Goal: Obtain resource: Download file/media

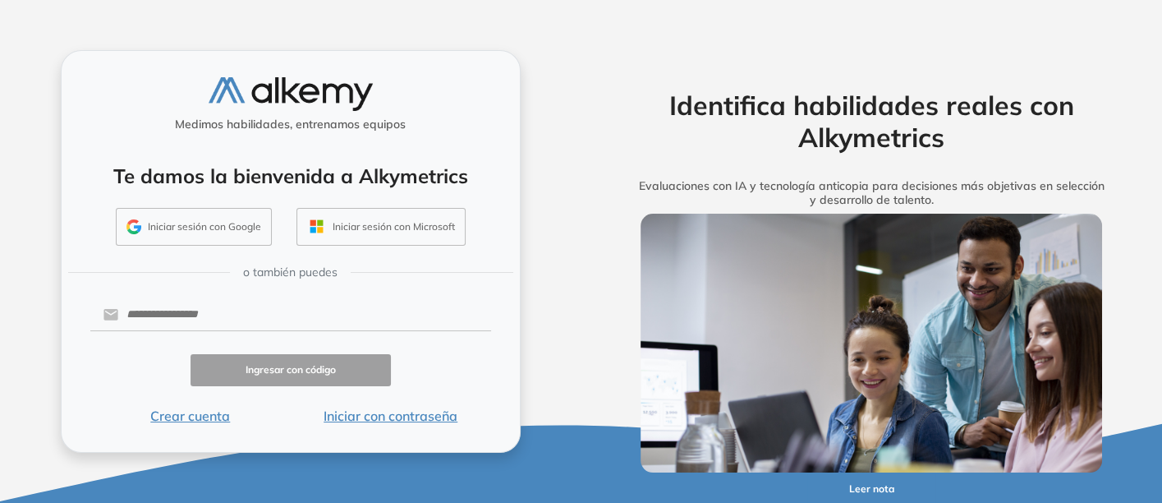
click at [381, 416] on button "Iniciar con contraseña" at bounding box center [391, 416] width 200 height 20
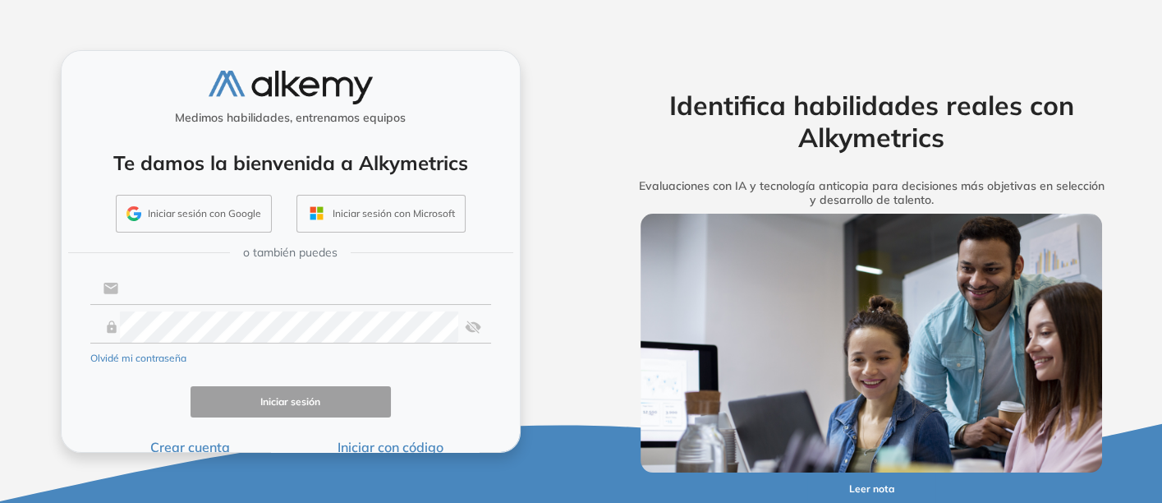
type input "**********"
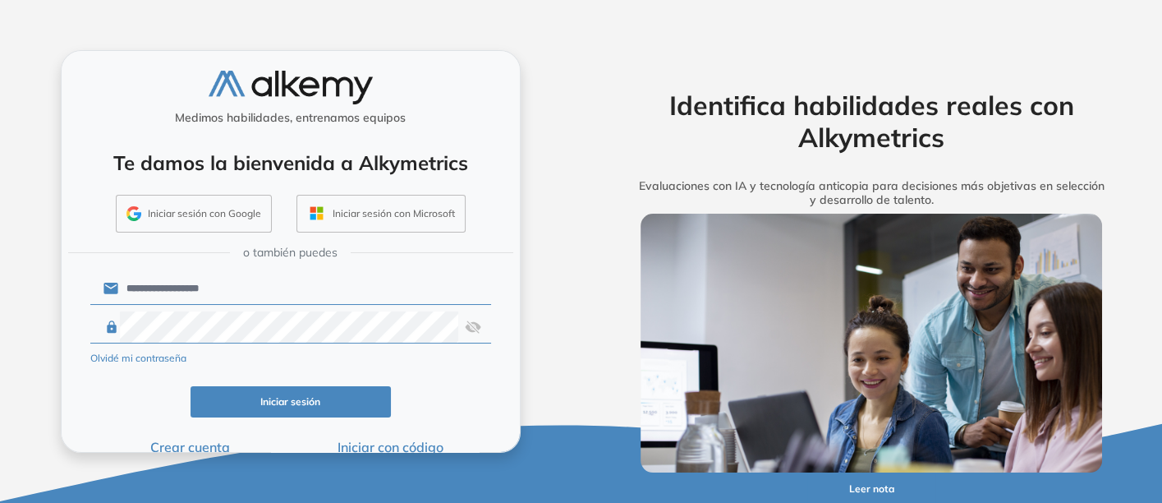
click at [308, 399] on button "Iniciar sesión" at bounding box center [291, 402] width 200 height 32
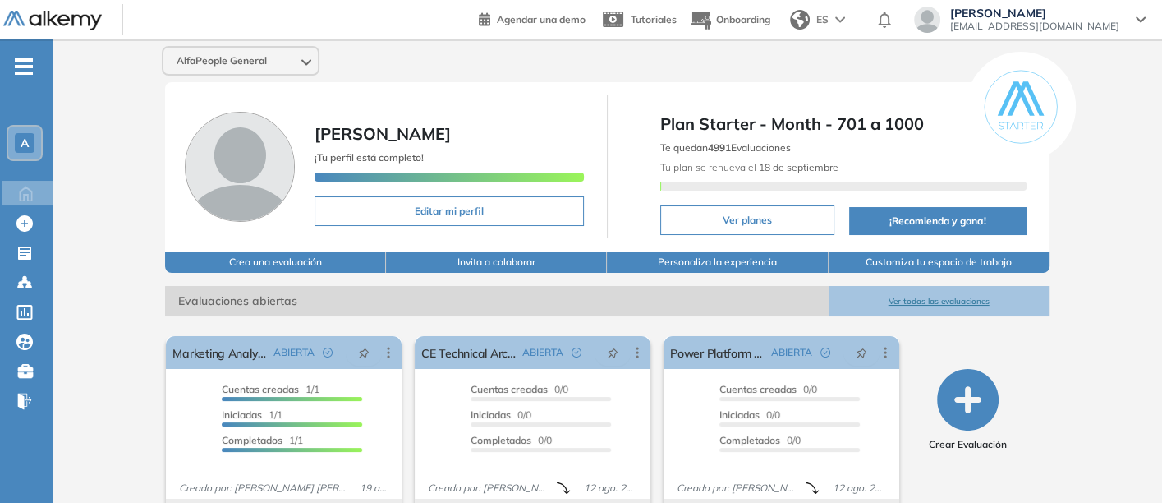
click at [924, 293] on button "Ver todas las evaluaciones" at bounding box center [939, 301] width 221 height 30
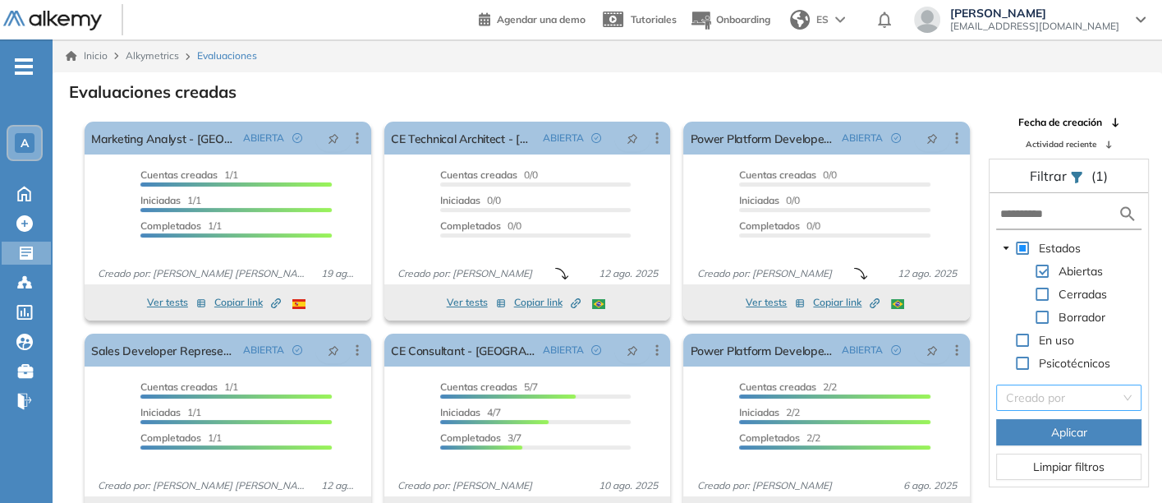
click at [1031, 398] on input "search" at bounding box center [1063, 397] width 114 height 25
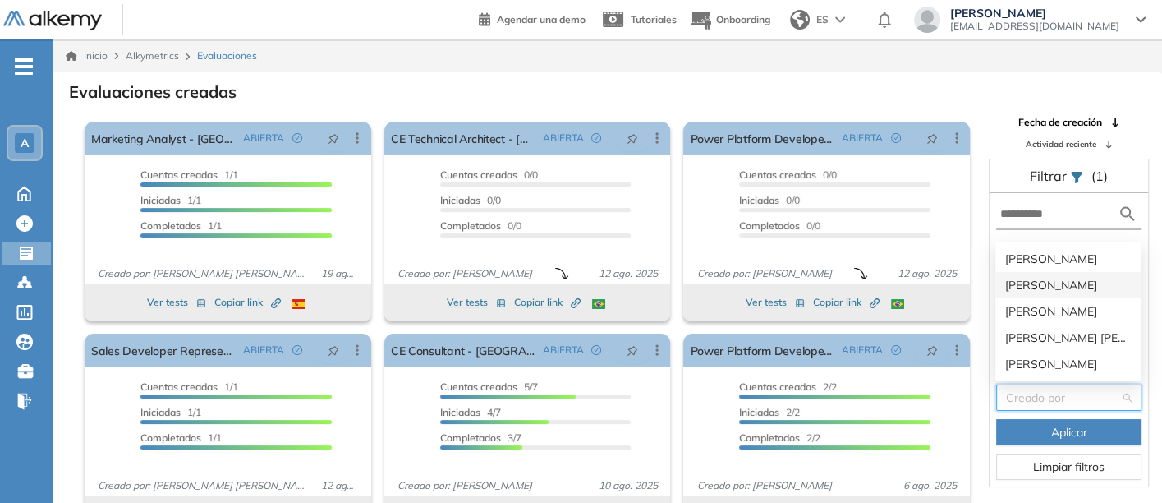
click at [1029, 280] on div "[PERSON_NAME]" at bounding box center [1068, 285] width 126 height 18
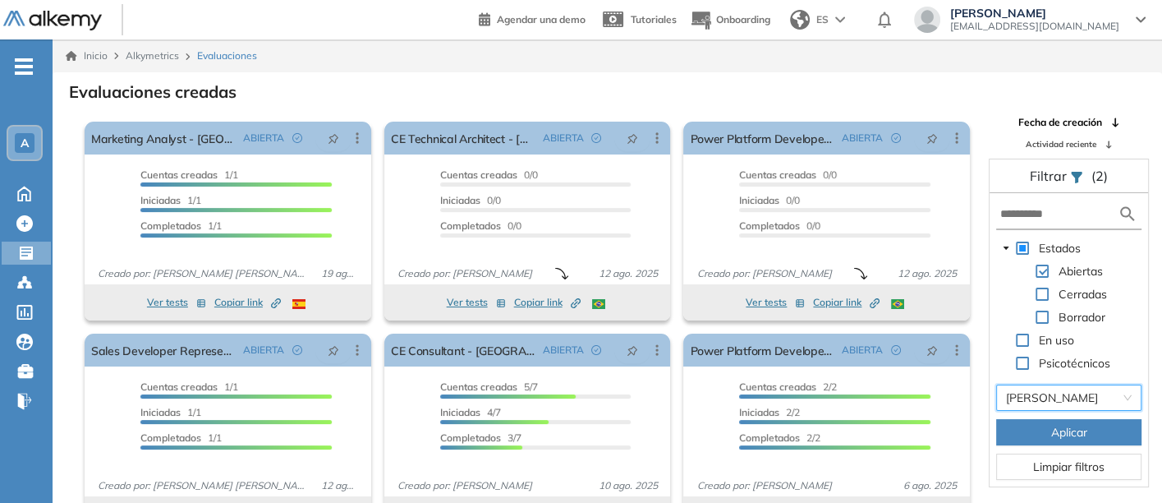
click at [1061, 425] on span "Aplicar" at bounding box center [1069, 432] width 36 height 18
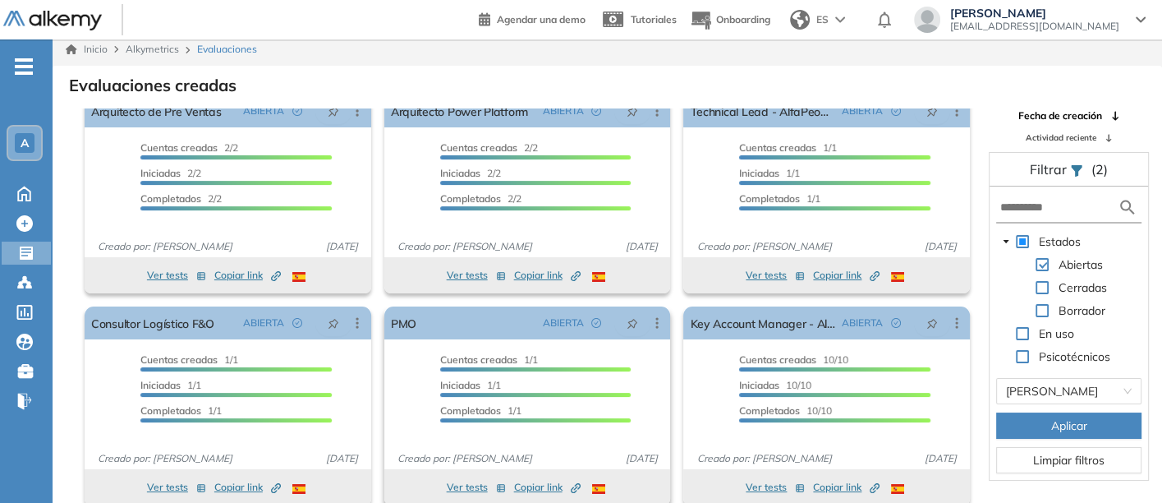
scroll to position [39, 0]
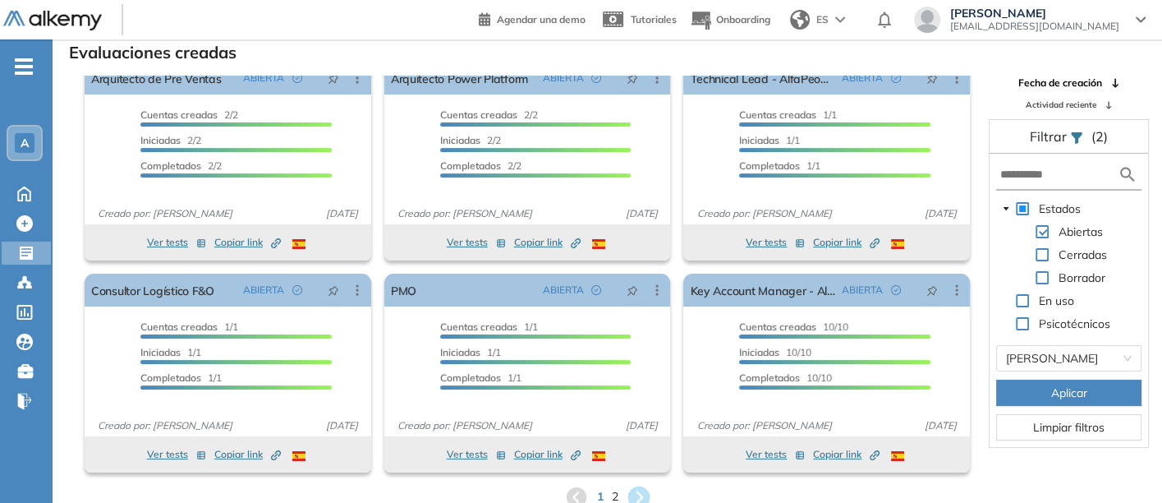
click at [636, 485] on icon at bounding box center [638, 496] width 27 height 27
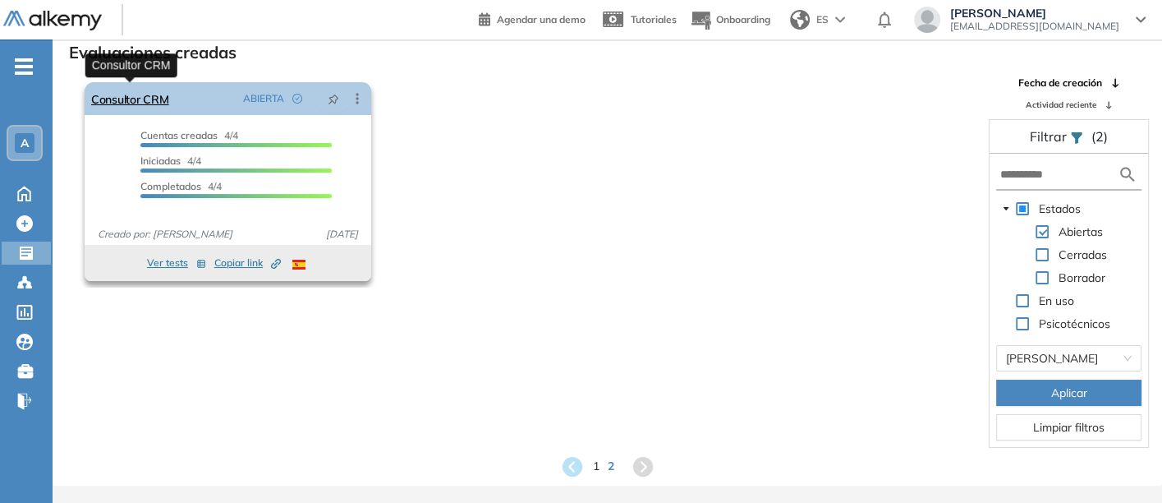
click at [126, 92] on link "Consultor CRM" at bounding box center [130, 98] width 78 height 33
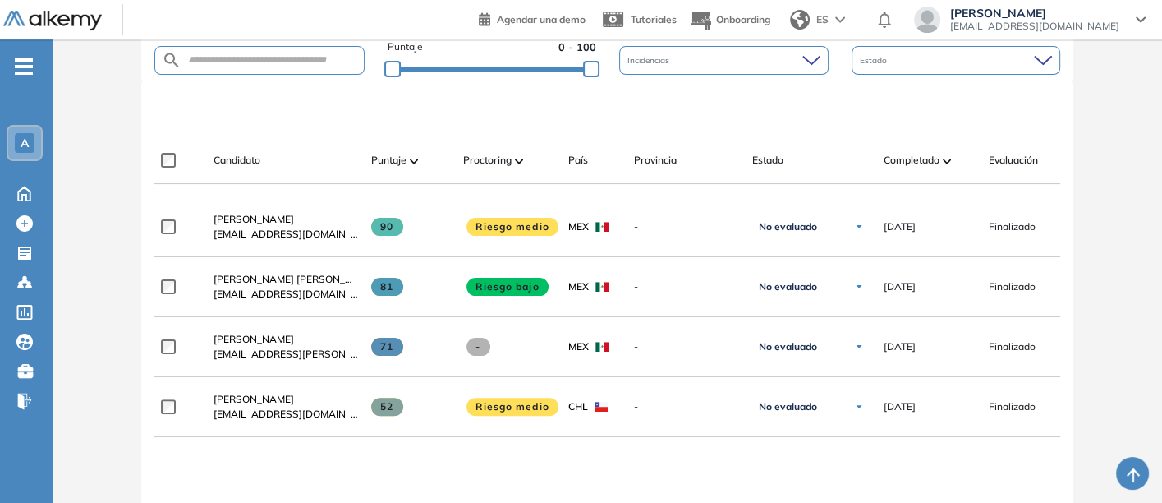
scroll to position [431, 0]
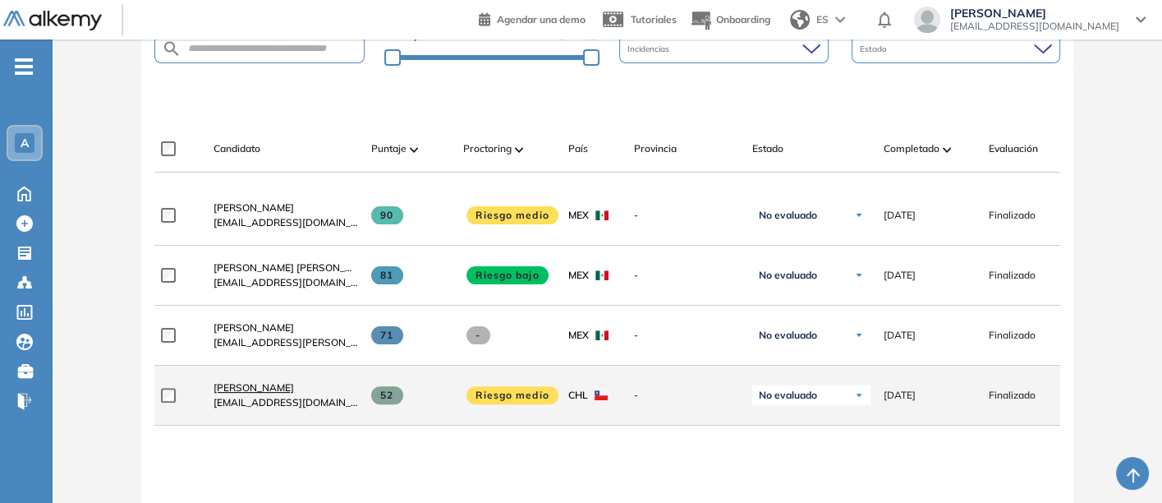
click at [263, 386] on span "[PERSON_NAME]" at bounding box center [254, 387] width 80 height 12
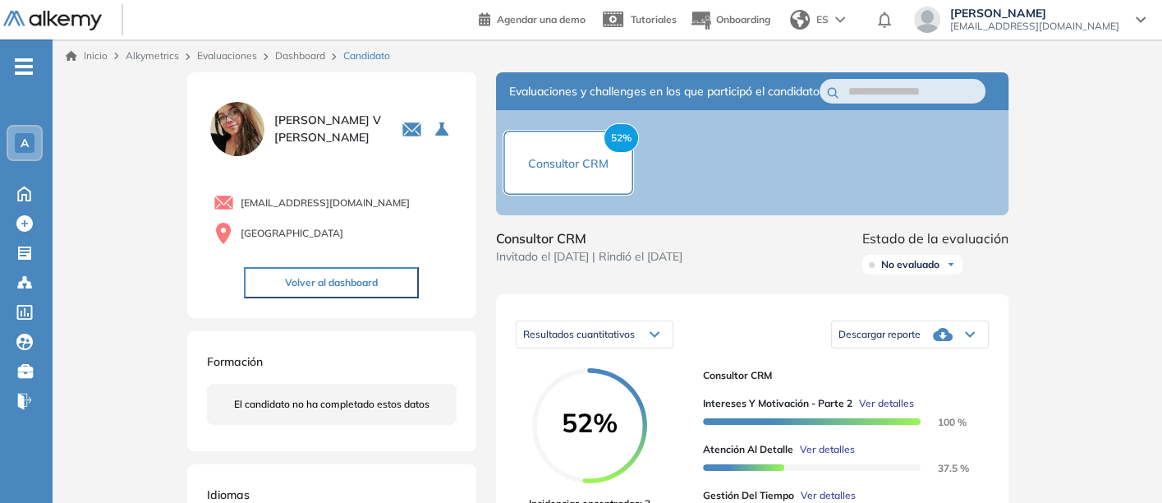
click at [883, 341] on div "Descargar reporte" at bounding box center [910, 334] width 156 height 33
click at [871, 393] on li "Descargar informe resumido" at bounding box center [900, 384] width 122 height 16
